Goal: Participate in discussion: Engage in conversation with other users on a specific topic

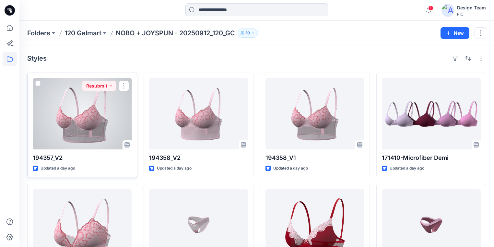
click at [99, 131] on div at bounding box center [82, 113] width 99 height 71
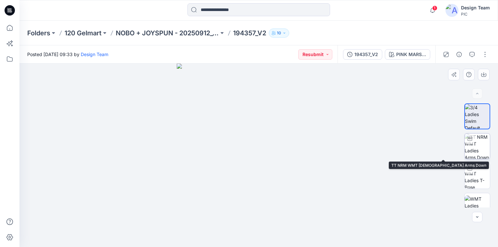
click at [478, 148] on img at bounding box center [477, 146] width 25 height 25
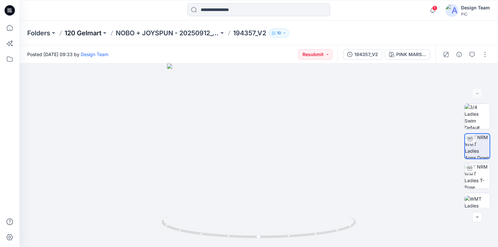
click at [93, 34] on p "120 Gelmart" at bounding box center [83, 33] width 37 height 9
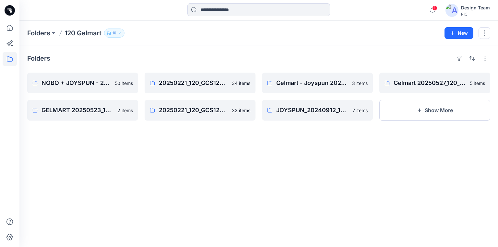
click at [12, 12] on icon at bounding box center [10, 10] width 10 height 10
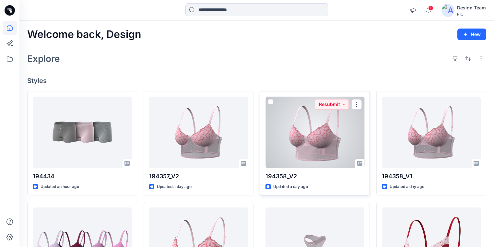
click at [330, 142] on div at bounding box center [315, 132] width 99 height 71
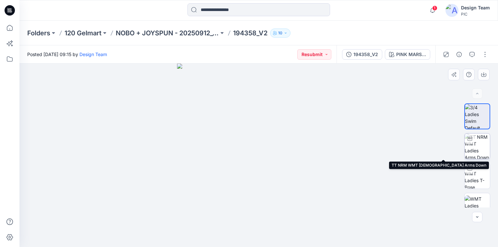
click at [475, 148] on img at bounding box center [477, 146] width 25 height 25
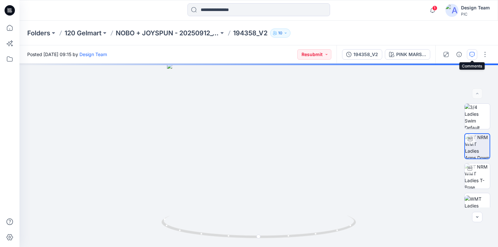
click at [472, 54] on icon "button" at bounding box center [471, 54] width 5 height 5
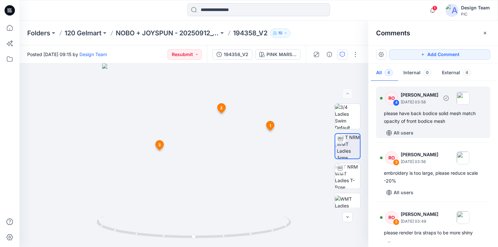
click at [433, 121] on div "please have back bodice solid mesh match opacity of front bodice mesh" at bounding box center [433, 118] width 99 height 16
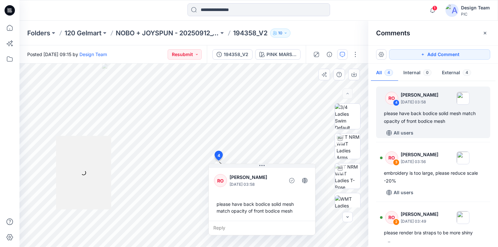
click at [218, 204] on div "please have back bodice solid mesh match opacity of front bodice mesh" at bounding box center [262, 207] width 96 height 19
click at [290, 210] on div "please have back bodice solid mesh match opacity of front bodice mesh" at bounding box center [262, 207] width 96 height 19
copy div "please have back bodice solid mesh match opacity of front bodice mesh"
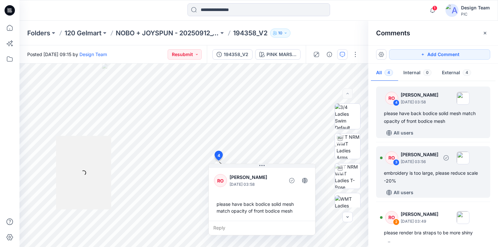
click at [408, 170] on div "embroidery is too large, please reduce scale -20%" at bounding box center [433, 177] width 99 height 16
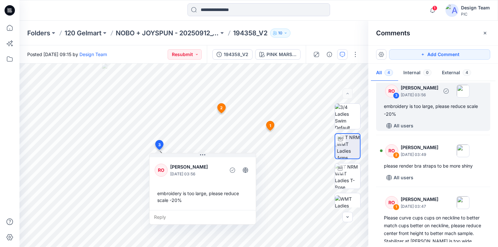
scroll to position [78, 0]
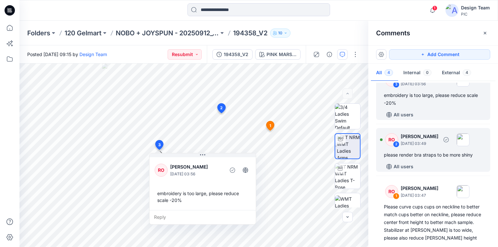
click at [414, 157] on div "please render bra straps to be more shiny" at bounding box center [433, 155] width 99 height 8
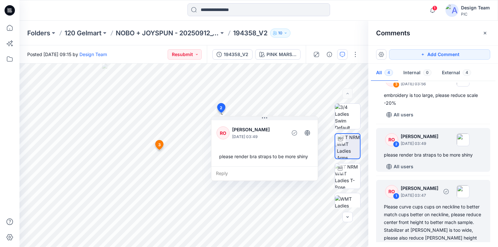
click at [408, 222] on div "Please curve cups cups on neckline to better match cups better on neckline, ple…" at bounding box center [433, 226] width 99 height 47
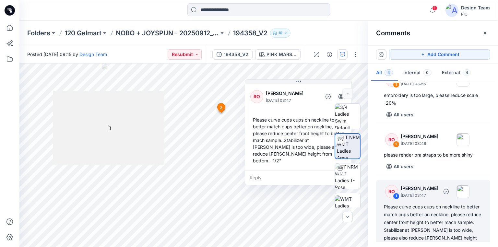
scroll to position [90, 0]
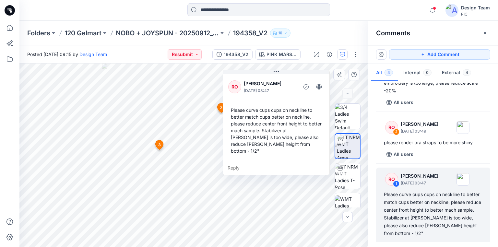
drag, startPoint x: 302, startPoint y: 87, endPoint x: 280, endPoint y: 78, distance: 24.0
click at [280, 78] on div "RO Raquel Ortiz September 28, 2025 03:47" at bounding box center [276, 87] width 96 height 18
click at [232, 110] on div "Please curve cups cups on neckline to better match cups better on neckline, ple…" at bounding box center [276, 130] width 96 height 53
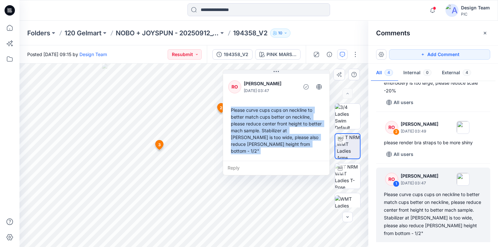
click at [269, 145] on div "Please curve cups cups on neckline to better match cups better on neckline, ple…" at bounding box center [276, 130] width 96 height 53
copy div "Please curve cups cups on neckline to better match cups better on neckline, ple…"
click at [275, 161] on div "Reply" at bounding box center [276, 168] width 106 height 14
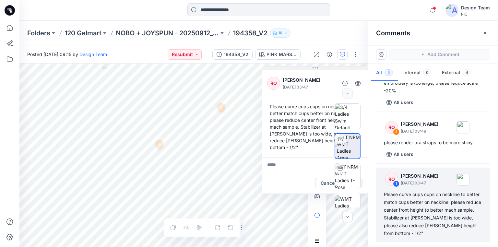
drag, startPoint x: 288, startPoint y: 73, endPoint x: 331, endPoint y: 68, distance: 43.3
click at [331, 68] on button at bounding box center [315, 68] width 106 height 4
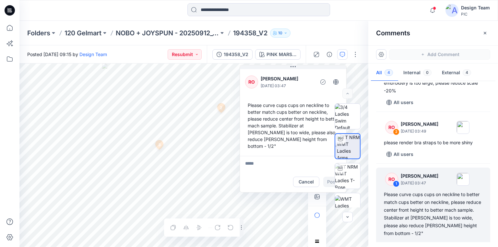
drag, startPoint x: 301, startPoint y: 66, endPoint x: 293, endPoint y: 44, distance: 24.0
click at [278, 33] on div "Folders 120 Gelmart NOBO + JOYSPUN - 20250912_120_GC 194358_V2 10 Posted Saturd…" at bounding box center [258, 134] width 478 height 226
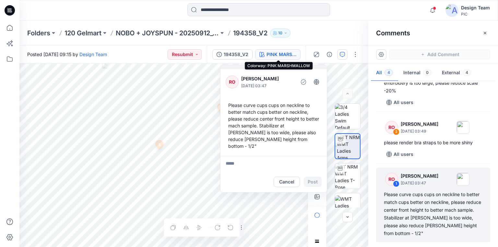
drag, startPoint x: 280, startPoint y: 62, endPoint x: 272, endPoint y: 51, distance: 13.8
click at [272, 51] on div "Posted Saturday, September 27, 2025 09:15 by Design Team Resubmit 194358_V2 PIN…" at bounding box center [258, 146] width 478 height 202
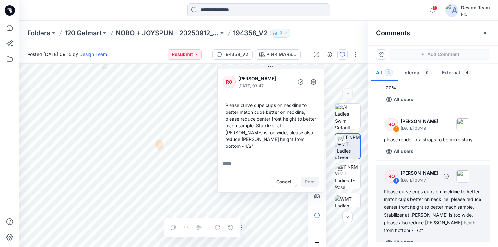
scroll to position [94, 0]
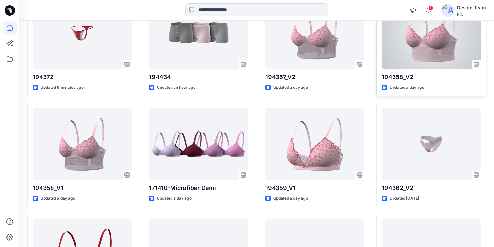
scroll to position [104, 0]
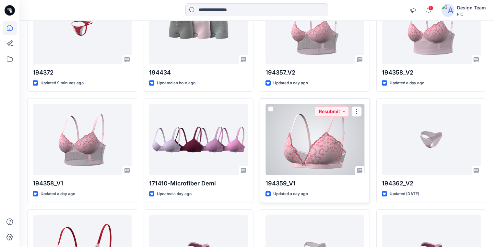
click at [306, 156] on div at bounding box center [315, 139] width 99 height 71
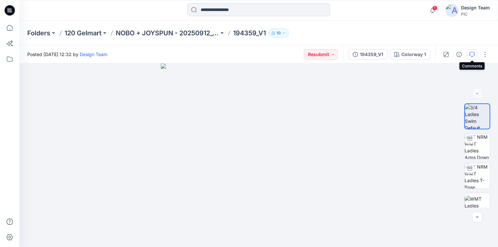
click at [472, 55] on icon "button" at bounding box center [471, 54] width 5 height 5
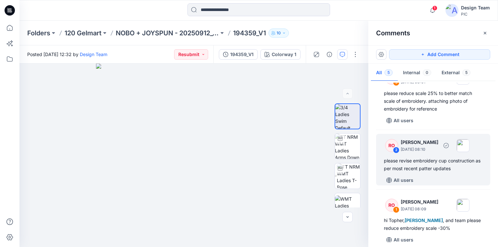
scroll to position [184, 0]
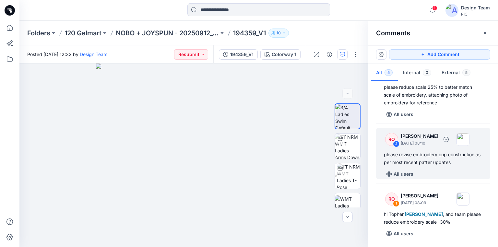
click at [447, 177] on div "All users" at bounding box center [437, 174] width 106 height 10
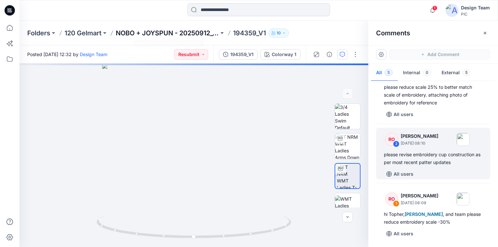
click at [202, 34] on p "NOBO + JOYSPUN - 20250912_120_GC" at bounding box center [167, 33] width 103 height 9
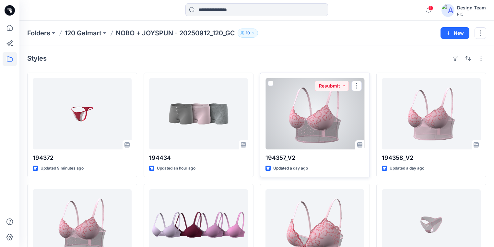
click at [325, 122] on div at bounding box center [315, 113] width 99 height 71
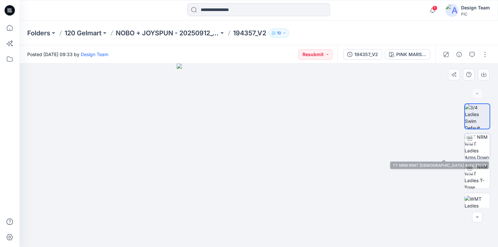
click at [480, 148] on img at bounding box center [477, 146] width 25 height 25
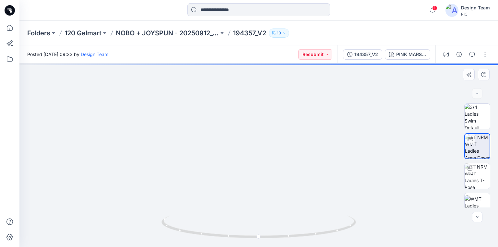
drag, startPoint x: 272, startPoint y: 209, endPoint x: 285, endPoint y: 113, distance: 96.1
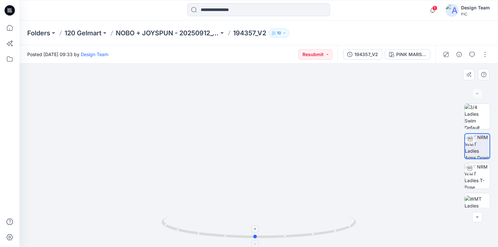
drag, startPoint x: 328, startPoint y: 237, endPoint x: 324, endPoint y: 236, distance: 3.6
click at [324, 236] on icon at bounding box center [259, 228] width 196 height 24
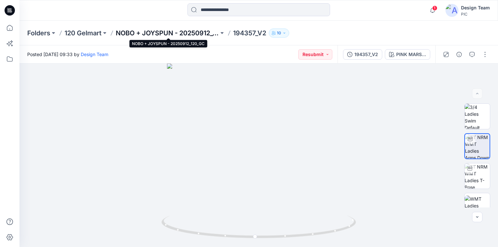
click at [168, 32] on p "NOBO + JOYSPUN - 20250912_120_GC" at bounding box center [167, 33] width 103 height 9
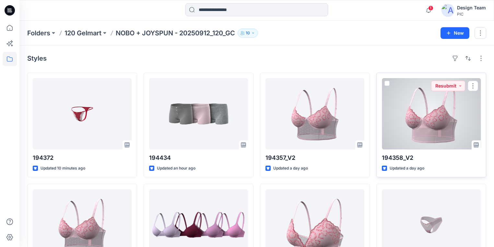
click at [421, 125] on div at bounding box center [431, 113] width 99 height 71
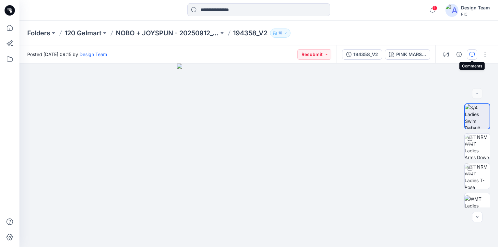
click at [471, 53] on icon "button" at bounding box center [471, 54] width 5 height 5
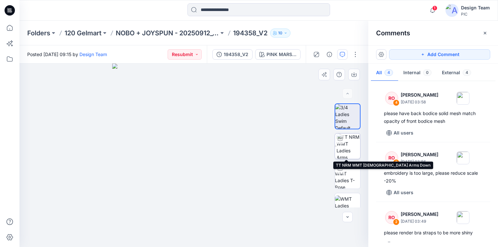
click at [348, 146] on img at bounding box center [348, 146] width 24 height 25
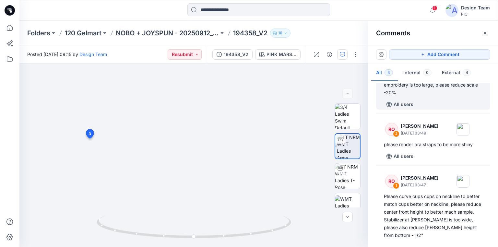
scroll to position [94, 0]
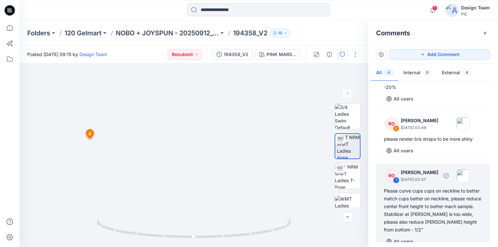
click at [428, 209] on div "Please curve cups cups on neckline to better match cups better on neckline, ple…" at bounding box center [433, 210] width 99 height 47
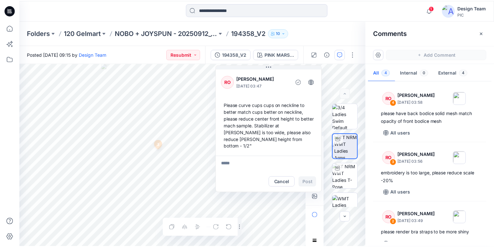
scroll to position [94, 0]
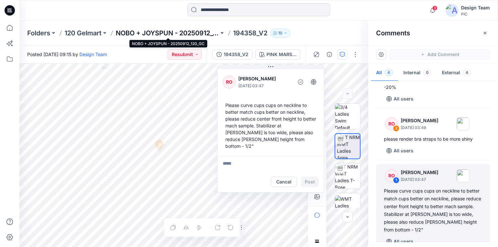
click at [187, 32] on p "NOBO + JOYSPUN - 20250912_120_GC" at bounding box center [167, 33] width 103 height 9
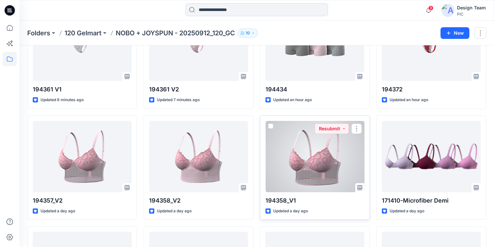
scroll to position [104, 0]
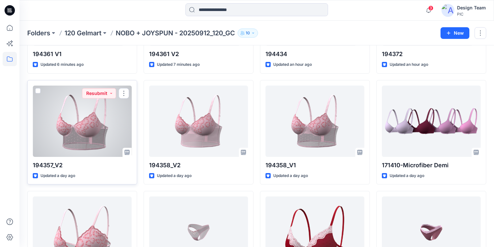
click at [103, 136] on div at bounding box center [82, 121] width 99 height 71
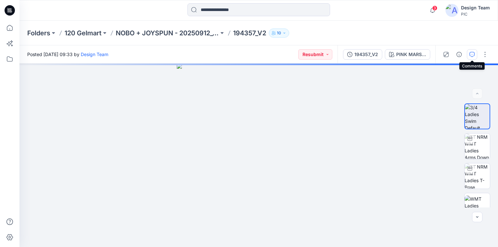
click at [469, 54] on icon "button" at bounding box center [471, 54] width 5 height 5
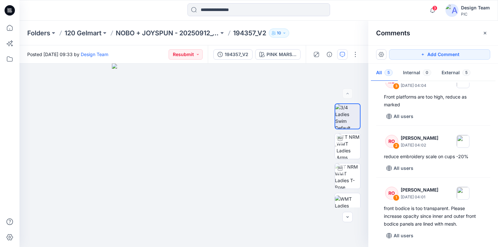
scroll to position [138, 0]
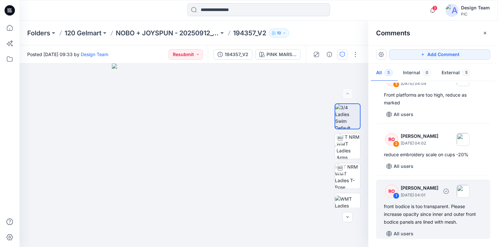
click at [410, 212] on div "front bodice is too transparent. Please increase opacity since inner and outer …" at bounding box center [433, 214] width 99 height 23
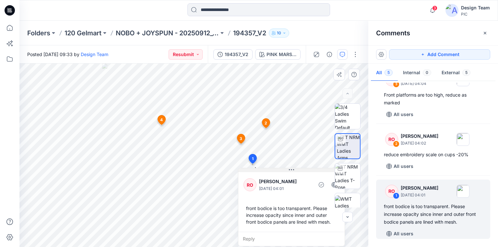
drag, startPoint x: 279, startPoint y: 169, endPoint x: 268, endPoint y: 142, distance: 29.1
click at [268, 168] on button at bounding box center [291, 170] width 106 height 4
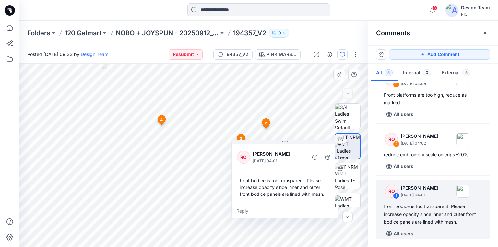
click at [286, 170] on div "RO Raquel Ortiz September 28, 2025 04:01 front bodice is too transparent. Pleas…" at bounding box center [285, 173] width 106 height 61
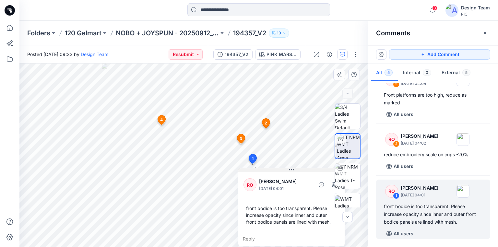
drag, startPoint x: 252, startPoint y: 143, endPoint x: 262, endPoint y: 169, distance: 27.8
click at [262, 169] on button at bounding box center [291, 170] width 106 height 4
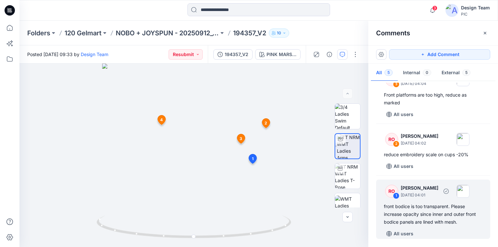
click at [423, 213] on div "front bodice is too transparent. Please increase opacity since inner and outer …" at bounding box center [433, 214] width 99 height 23
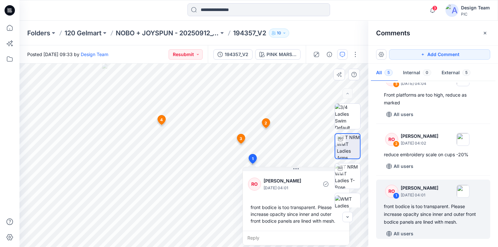
click at [298, 207] on div "front bodice is too transparent. Please increase opacity since inner and outer …" at bounding box center [296, 214] width 96 height 26
click at [301, 173] on div "RO Raquel Ortiz September 28, 2025 04:01 front bodice is too transparent. Pleas…" at bounding box center [296, 200] width 106 height 61
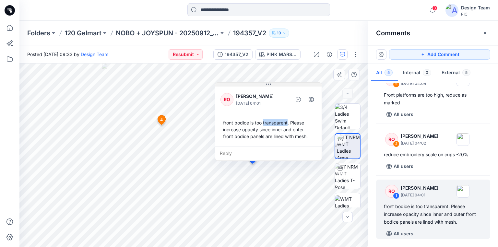
drag, startPoint x: 301, startPoint y: 171, endPoint x: 272, endPoint y: 84, distance: 91.0
click at [272, 84] on button at bounding box center [268, 85] width 106 height 4
click at [242, 104] on p "September 28, 2025 04:01" at bounding box center [261, 102] width 53 height 6
click at [220, 107] on div "RO Raquel Ortiz September 28, 2025 04:01 front bodice is too transparent. Pleas…" at bounding box center [267, 114] width 106 height 61
click at [227, 149] on div "Reply" at bounding box center [267, 152] width 106 height 14
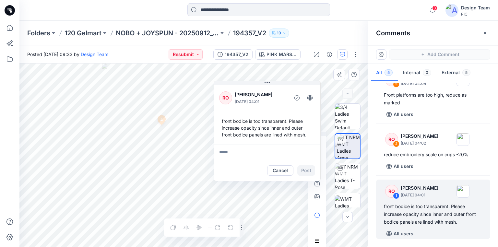
click at [260, 143] on div "RO Raquel Ortiz September 28, 2025 04:01 front bodice is too transparent. Pleas…" at bounding box center [267, 114] width 106 height 61
click at [266, 140] on div "RO Raquel Ortiz September 28, 2025 04:01 front bodice is too transparent. Pleas…" at bounding box center [267, 114] width 106 height 61
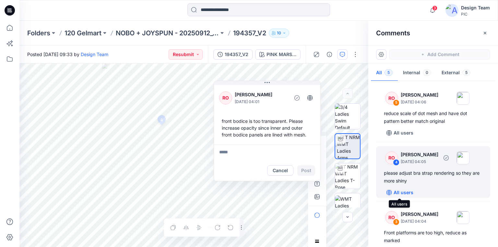
scroll to position [26, 0]
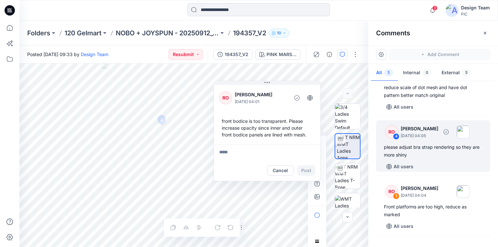
click at [420, 148] on div "please adjust bra strap rendering so they are more shiny" at bounding box center [433, 151] width 99 height 16
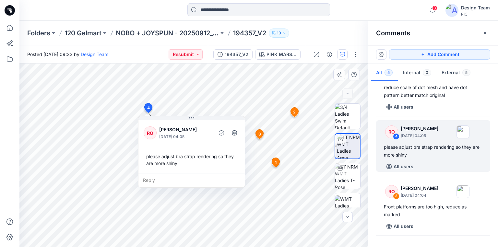
click at [149, 181] on div "Reply" at bounding box center [191, 180] width 106 height 14
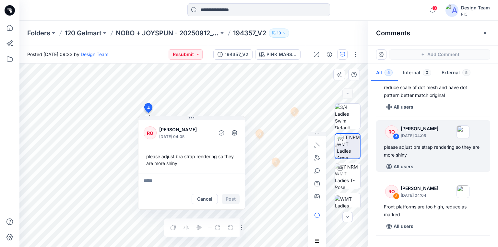
click at [202, 169] on div "please adjust bra strap rendering so they are more shiny" at bounding box center [192, 159] width 96 height 19
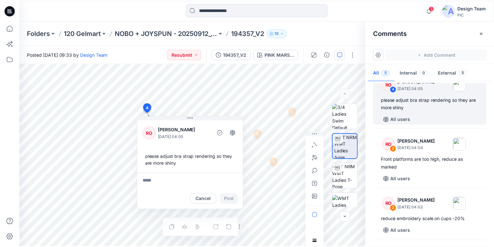
scroll to position [78, 0]
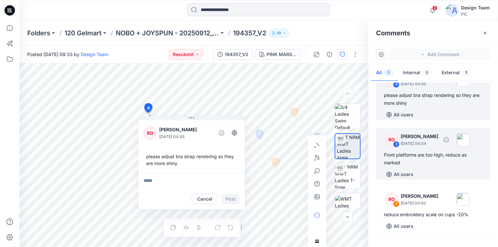
click at [396, 156] on div "Front platforms are too high, reduce as marked" at bounding box center [433, 159] width 99 height 16
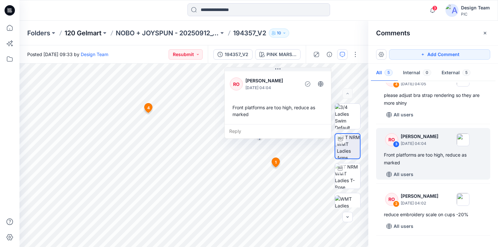
click at [83, 33] on p "120 Gelmart" at bounding box center [83, 33] width 37 height 9
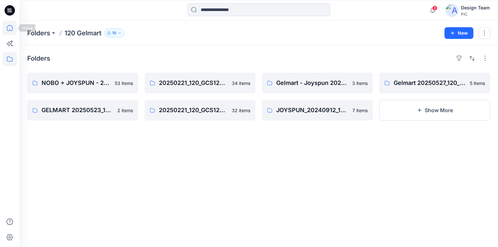
click at [6, 27] on icon at bounding box center [10, 28] width 14 height 14
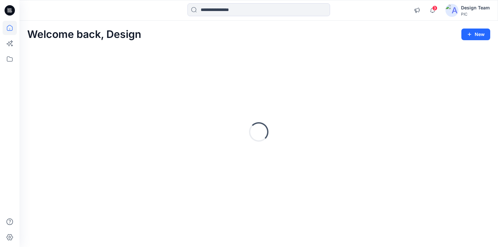
click at [12, 10] on icon at bounding box center [10, 10] width 10 height 10
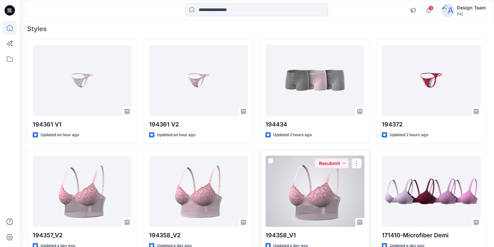
scroll to position [78, 0]
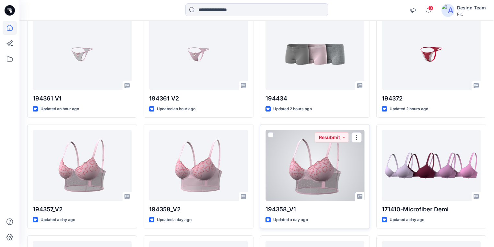
click at [310, 177] on div at bounding box center [315, 165] width 99 height 71
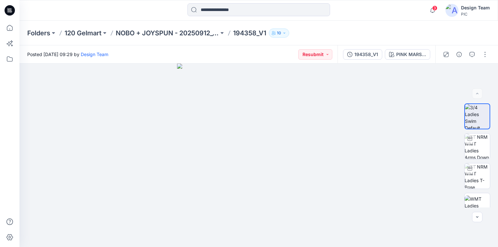
click at [9, 10] on icon at bounding box center [8, 10] width 2 height 0
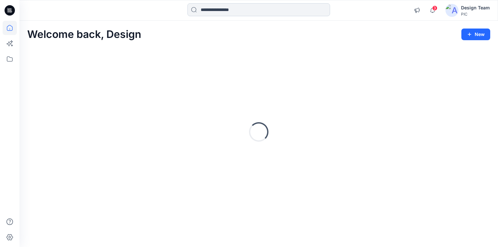
click at [211, 11] on input at bounding box center [258, 9] width 143 height 13
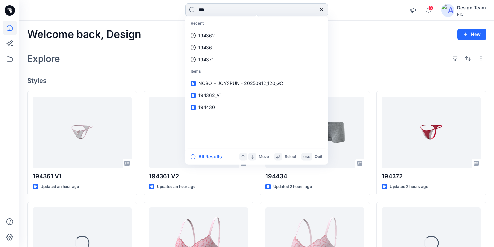
type input "***"
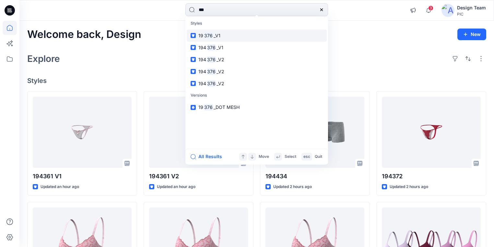
click at [216, 37] on span "_V1" at bounding box center [217, 36] width 7 height 6
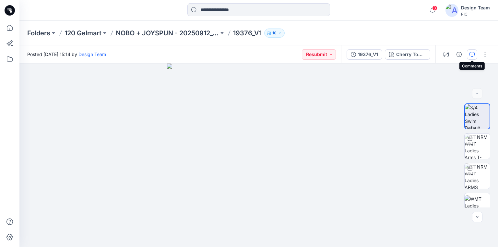
click at [474, 54] on icon "button" at bounding box center [471, 54] width 5 height 5
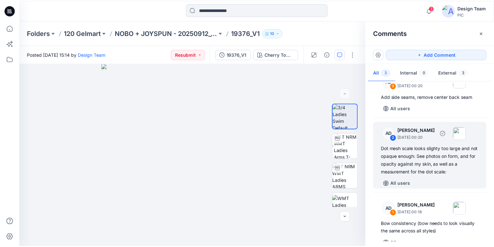
scroll to position [26, 0]
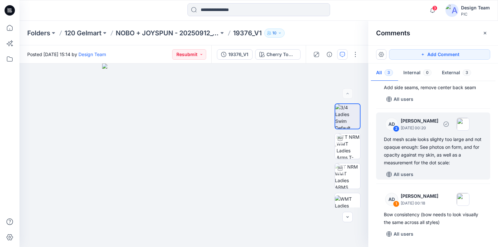
click at [414, 165] on div "Dot mesh scale looks slighty too large and not opaque enough: See photos on for…" at bounding box center [433, 151] width 99 height 31
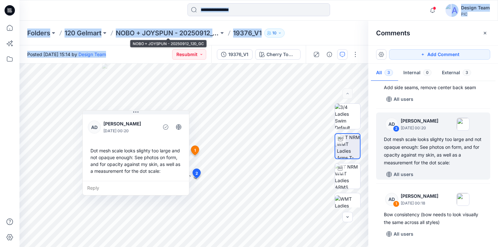
drag, startPoint x: 173, startPoint y: -23, endPoint x: 186, endPoint y: 9, distance: 34.5
click at [201, 2] on div "Notifications Kapila Kothalawala changed the status of 194434 to PIC Update Rea…" at bounding box center [258, 10] width 478 height 21
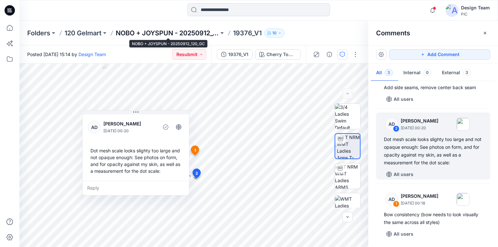
click at [149, 34] on p "NOBO + JOYSPUN - 20250912_120_GC" at bounding box center [167, 33] width 103 height 9
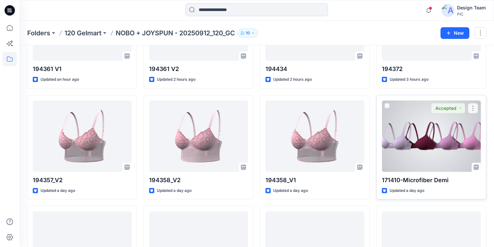
scroll to position [104, 0]
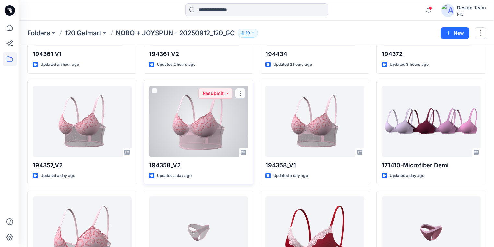
click at [203, 129] on div at bounding box center [198, 121] width 99 height 71
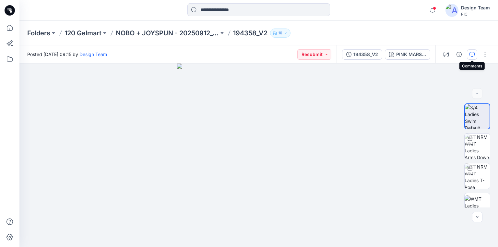
click at [470, 55] on icon "button" at bounding box center [471, 54] width 5 height 5
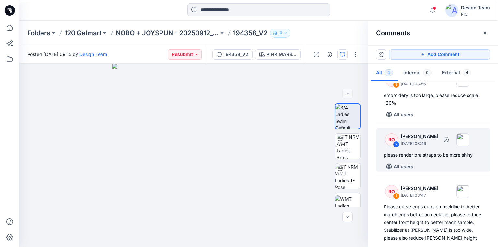
scroll to position [94, 0]
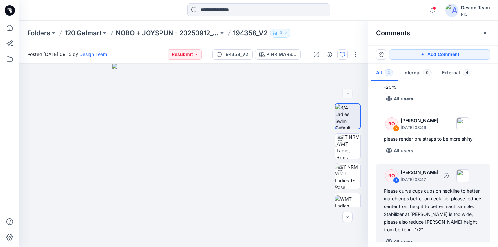
click at [424, 195] on div "Please curve cups cups on neckline to better match cups better on neckline, ple…" at bounding box center [433, 210] width 99 height 47
